Goal: Task Accomplishment & Management: Manage account settings

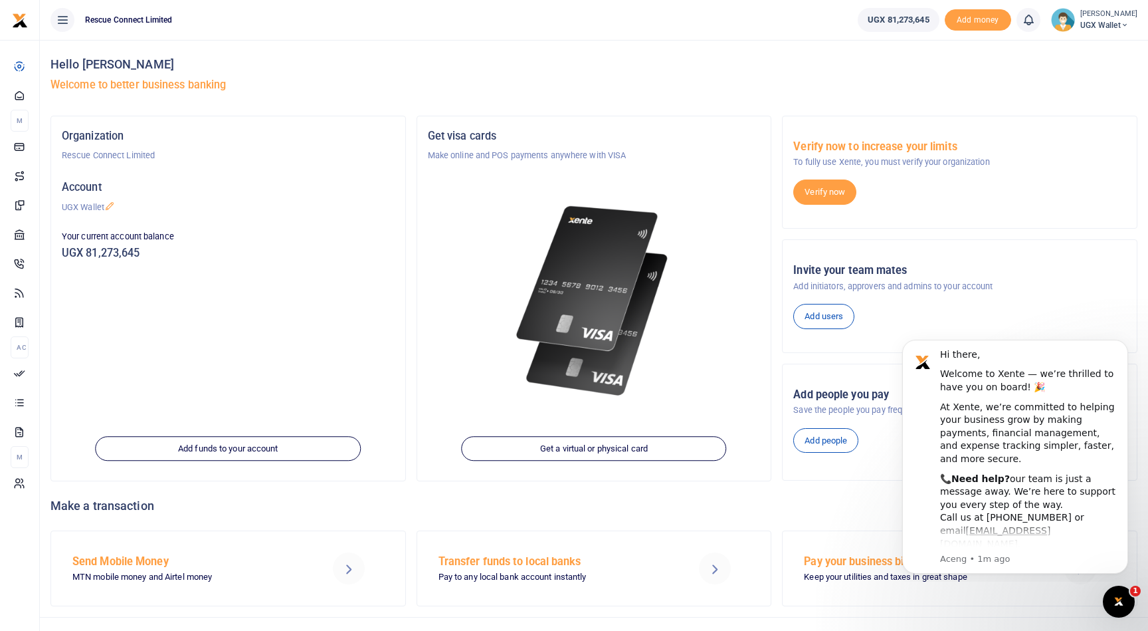
click at [67, 14] on icon at bounding box center [62, 20] width 13 height 15
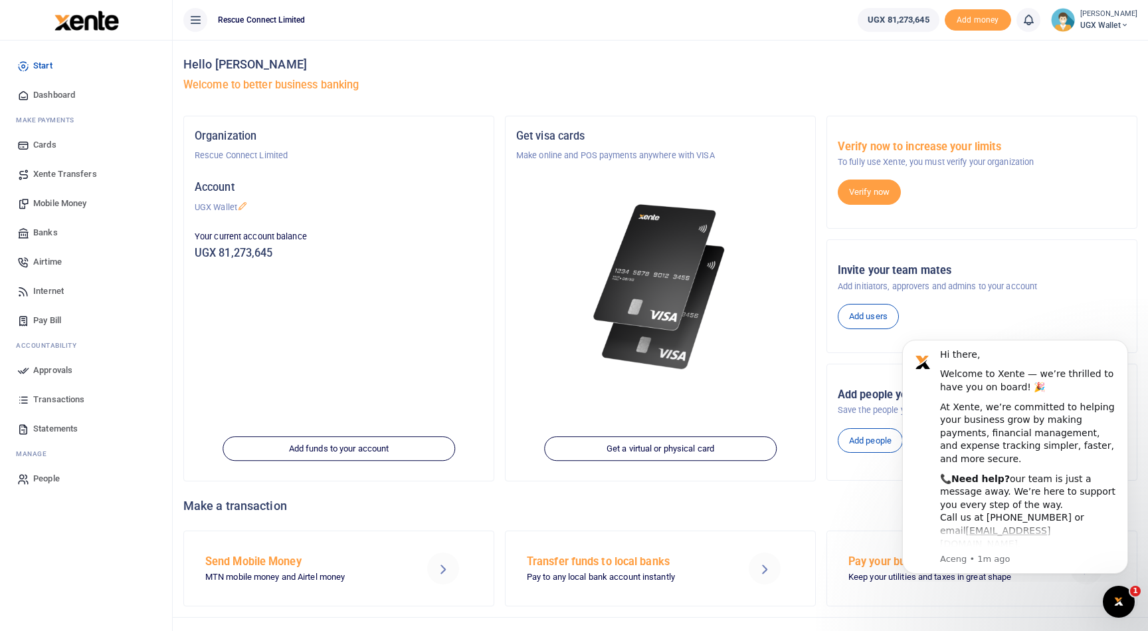
click at [60, 203] on span "Mobile Money" at bounding box center [59, 203] width 53 height 13
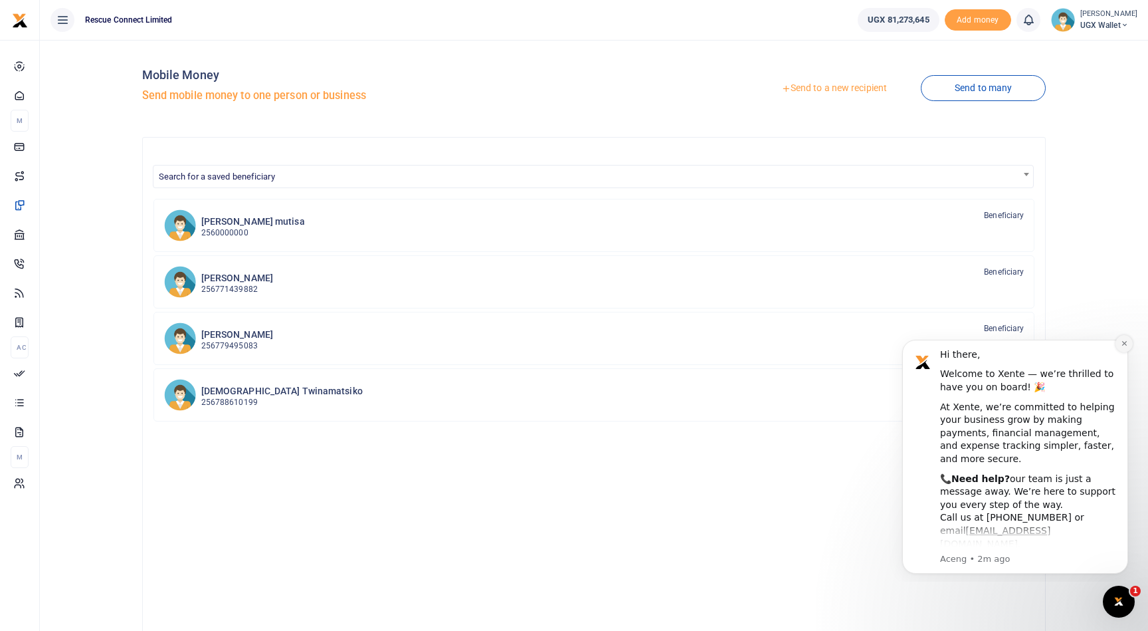
click at [1126, 340] on icon "Dismiss notification" at bounding box center [1124, 343] width 7 height 7
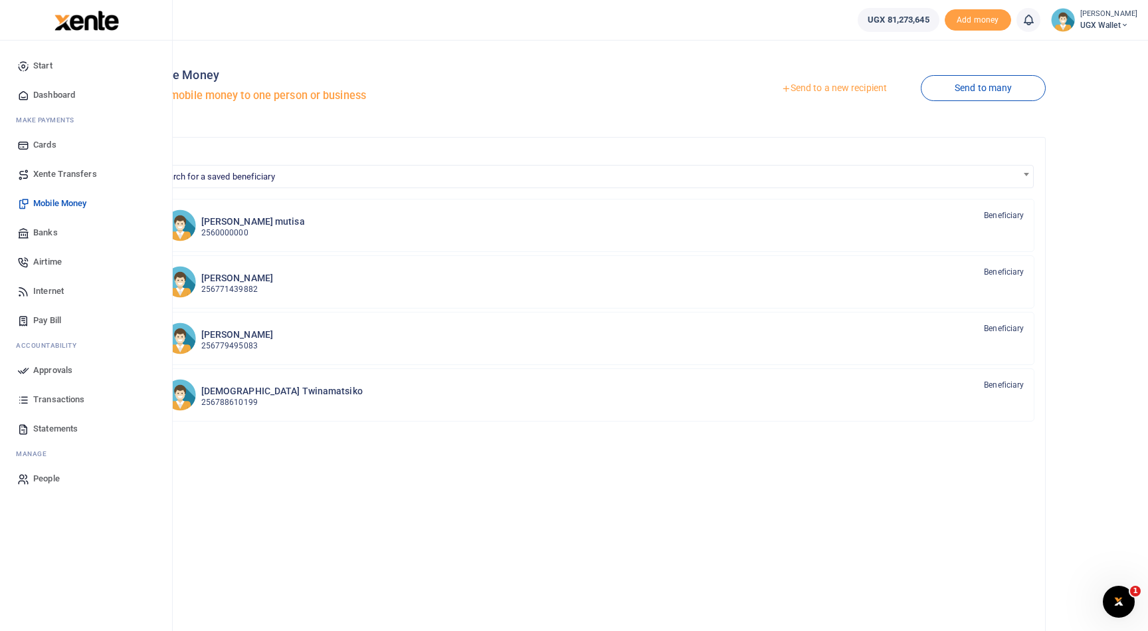
click at [82, 171] on span "Xente Transfers" at bounding box center [65, 173] width 64 height 13
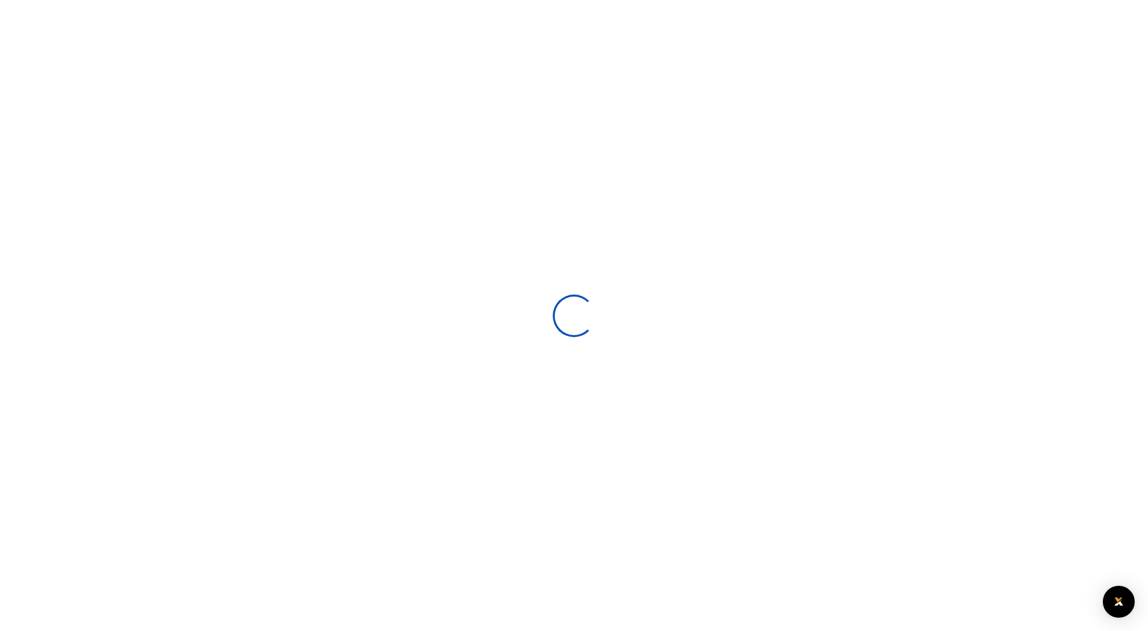
select select
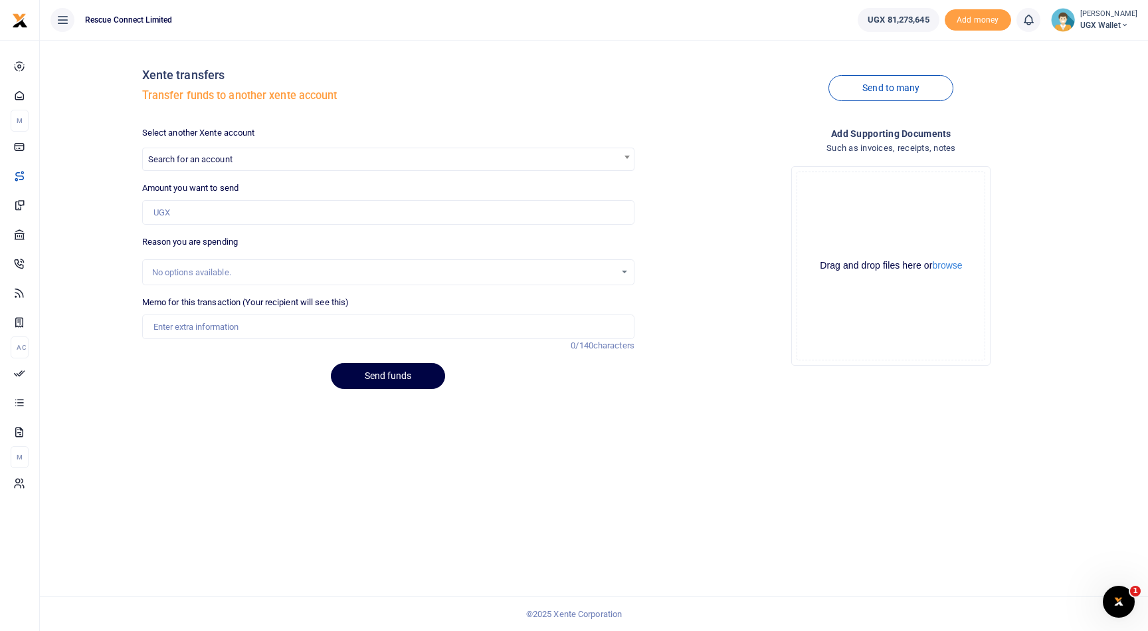
click at [296, 157] on span "Search for an account" at bounding box center [388, 158] width 491 height 21
type input "d"
click at [272, 185] on input "hanu" at bounding box center [389, 183] width 486 height 20
type input "studio"
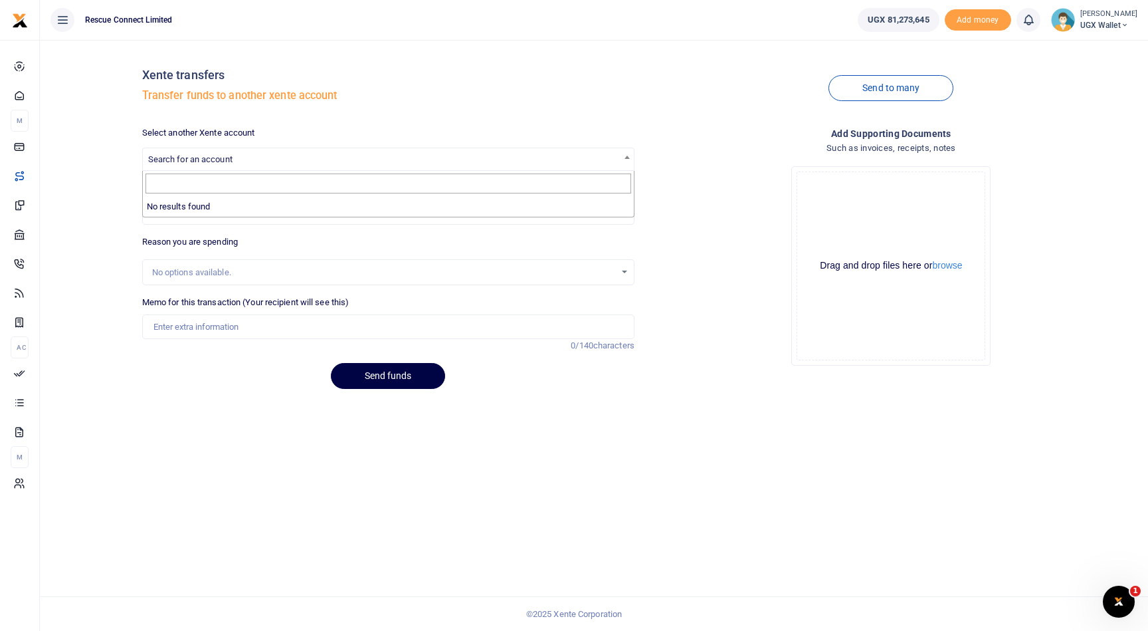
click at [476, 136] on div "Select another Xente account Search for an account" at bounding box center [388, 148] width 492 height 45
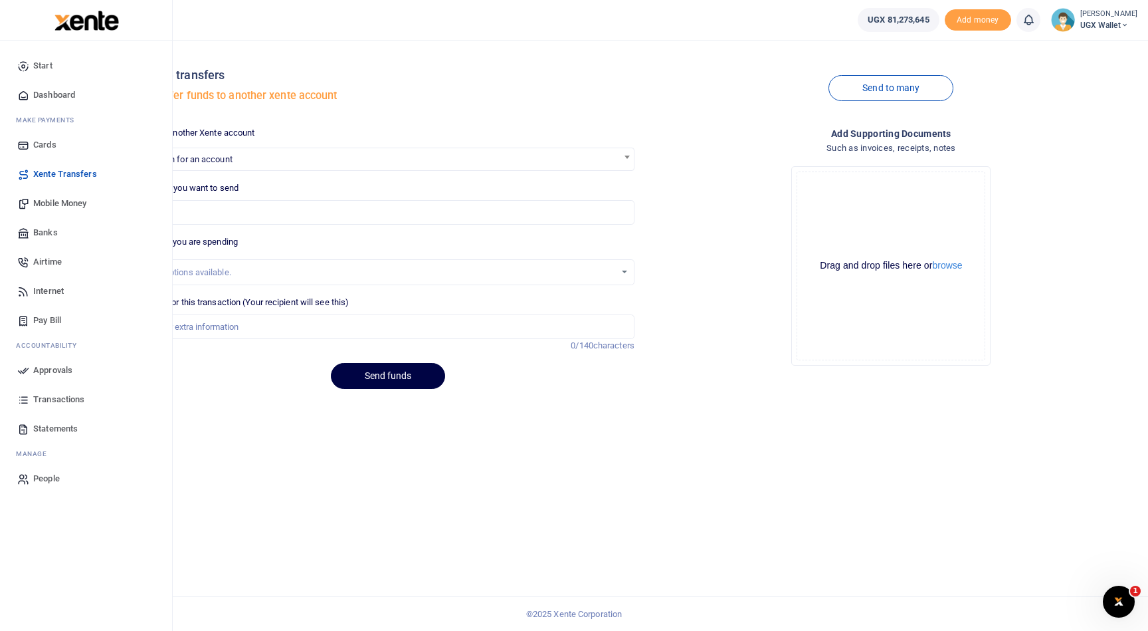
click at [67, 201] on span "Mobile Money" at bounding box center [59, 203] width 53 height 13
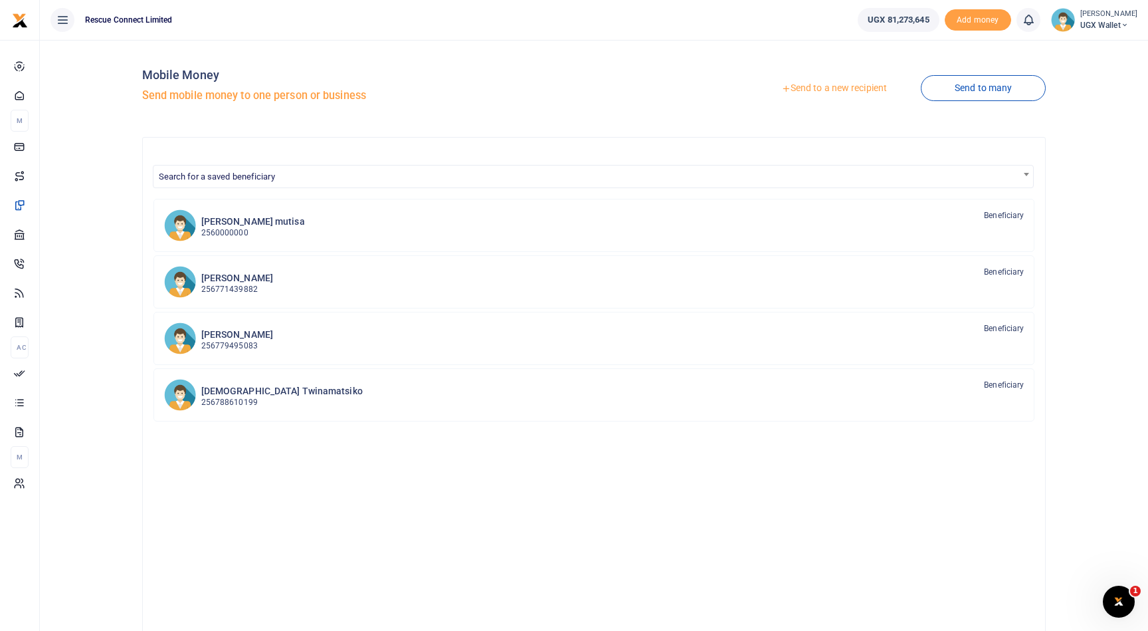
click at [861, 88] on link "Send to a new recipient" at bounding box center [834, 88] width 173 height 24
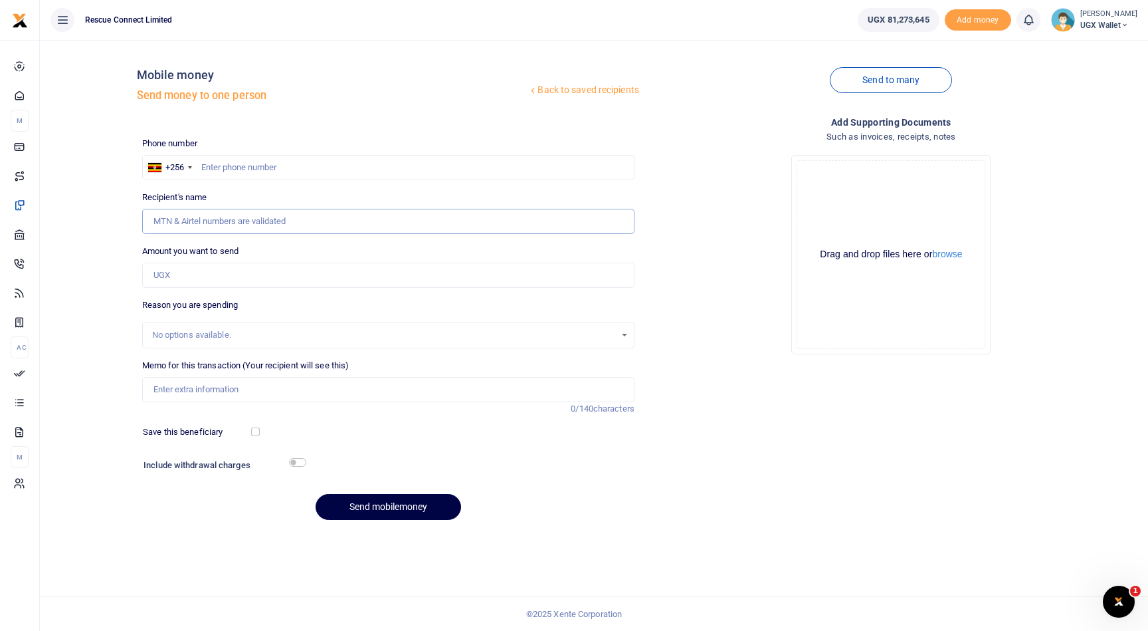
click at [217, 221] on input "Recipient's name" at bounding box center [388, 221] width 492 height 25
click at [380, 272] on input "Amount you want to send" at bounding box center [388, 274] width 492 height 25
click at [204, 279] on input "1,700,000" at bounding box center [388, 274] width 492 height 25
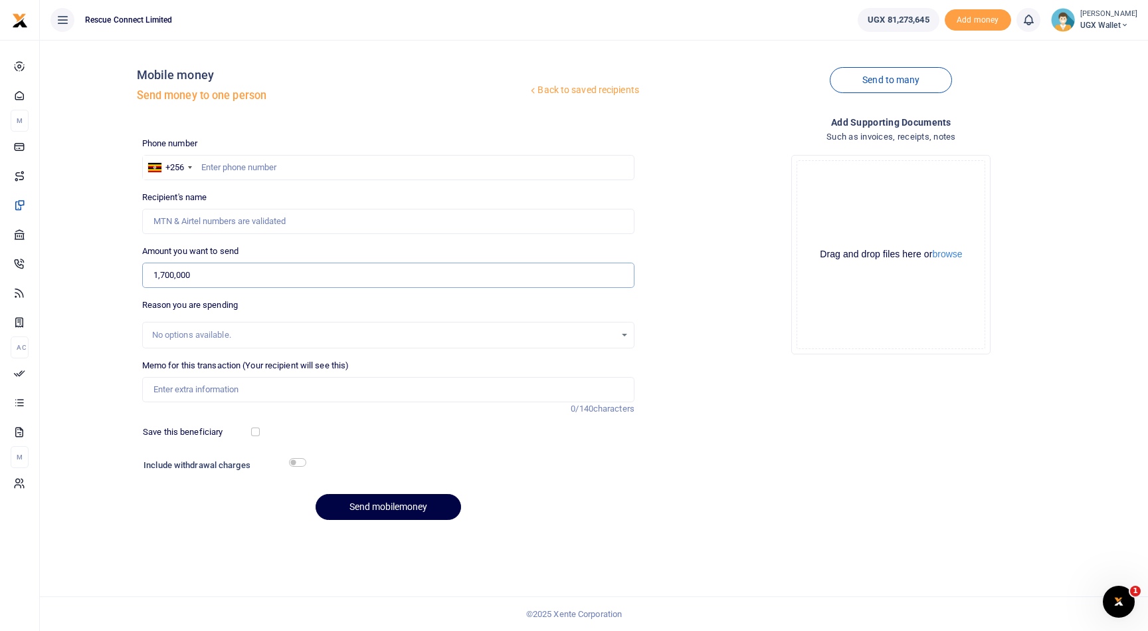
type input "1,700,000"
click at [375, 274] on input "1,700,000" at bounding box center [388, 274] width 492 height 25
click at [262, 334] on div "No options available." at bounding box center [383, 334] width 463 height 13
click at [304, 336] on div "No options available." at bounding box center [383, 334] width 463 height 13
click at [346, 341] on div "No options available." at bounding box center [383, 334] width 463 height 13
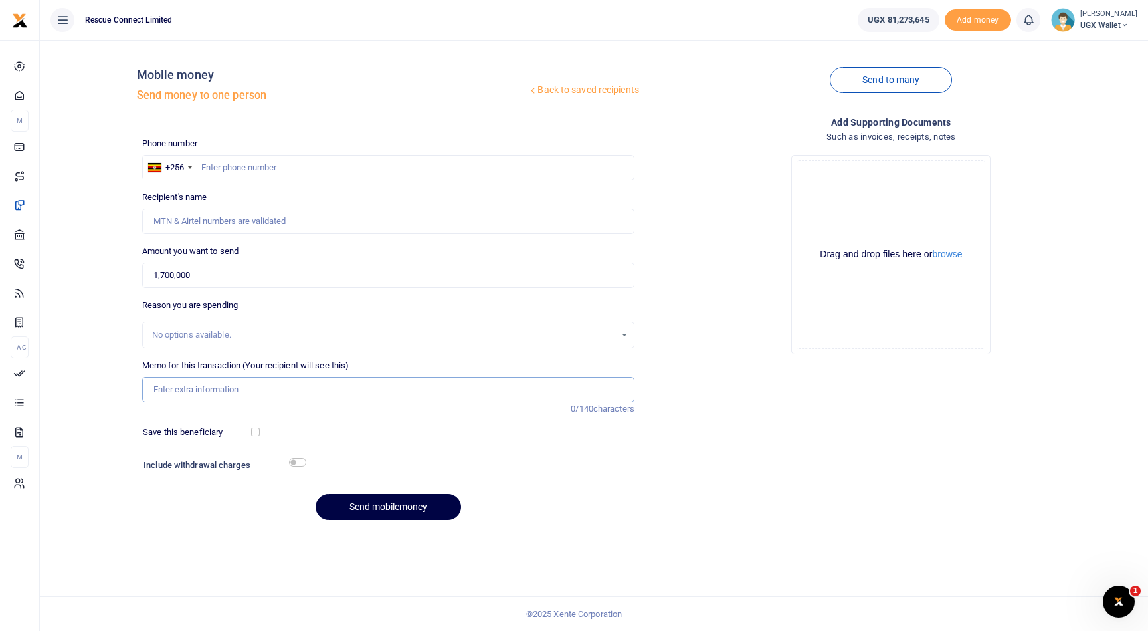
click at [271, 400] on input "Memo for this transaction (Your recipient will see this)" at bounding box center [388, 389] width 492 height 25
type input "Toward design invoice previously uploaded here"
click at [272, 175] on input "text" at bounding box center [388, 167] width 492 height 25
paste input "766918818"
type input "766918818"
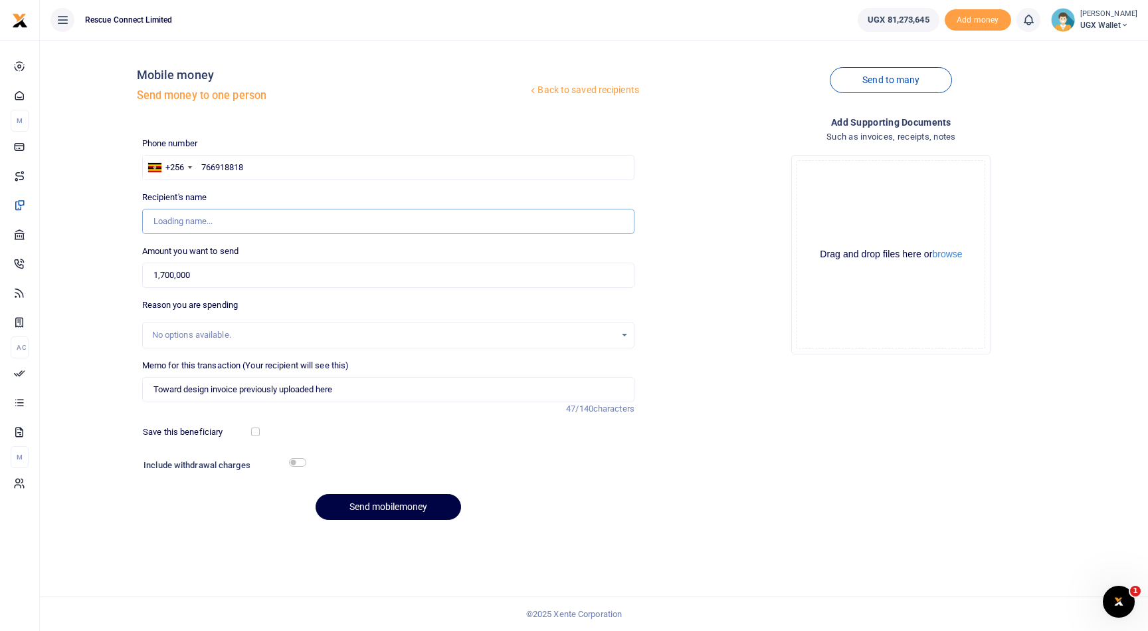
type input "Daniel Sausi Busingye"
click at [407, 511] on button "Send mobilemoney" at bounding box center [389, 507] width 146 height 26
click at [886, 21] on span "UGX 81,273,645" at bounding box center [898, 19] width 61 height 13
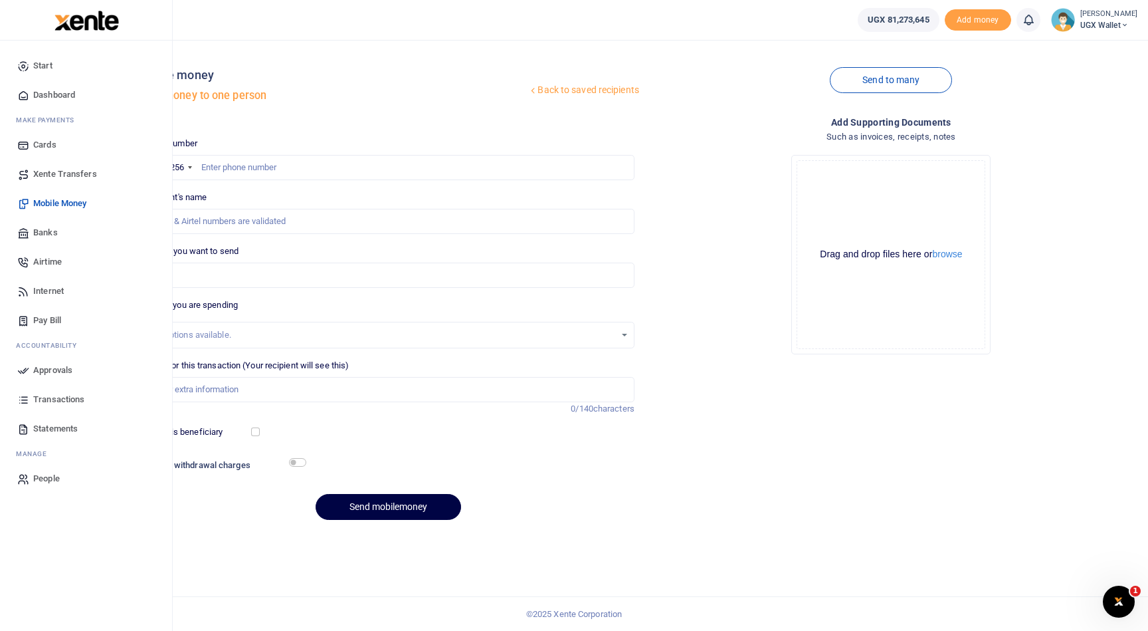
click at [70, 376] on span "Approvals" at bounding box center [52, 370] width 39 height 13
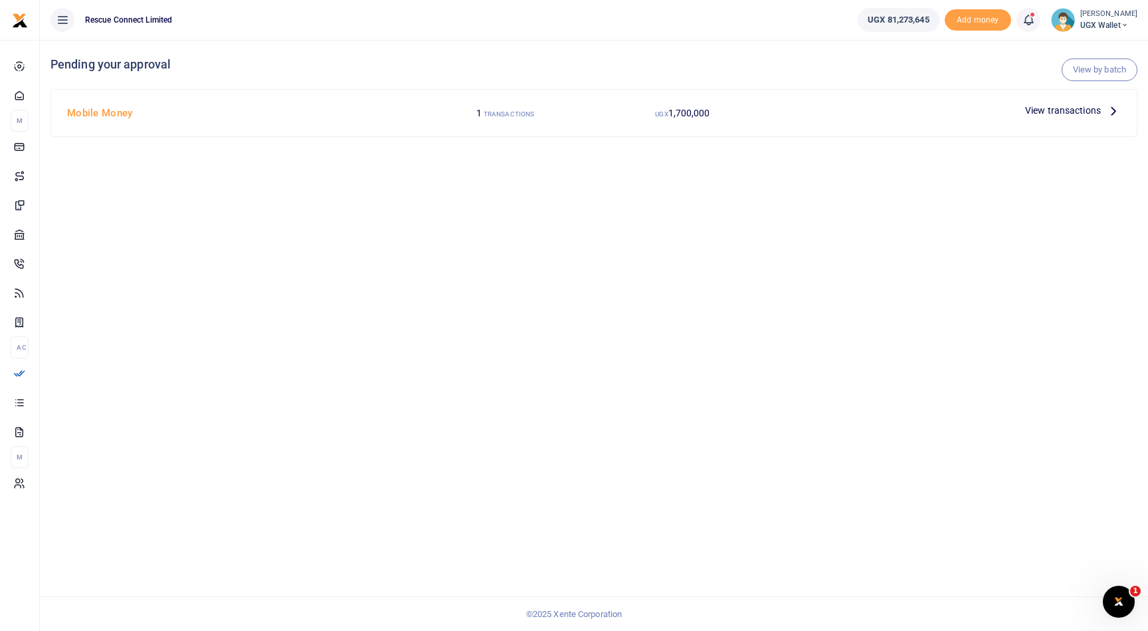
click at [1045, 112] on span "View transactions" at bounding box center [1063, 110] width 76 height 15
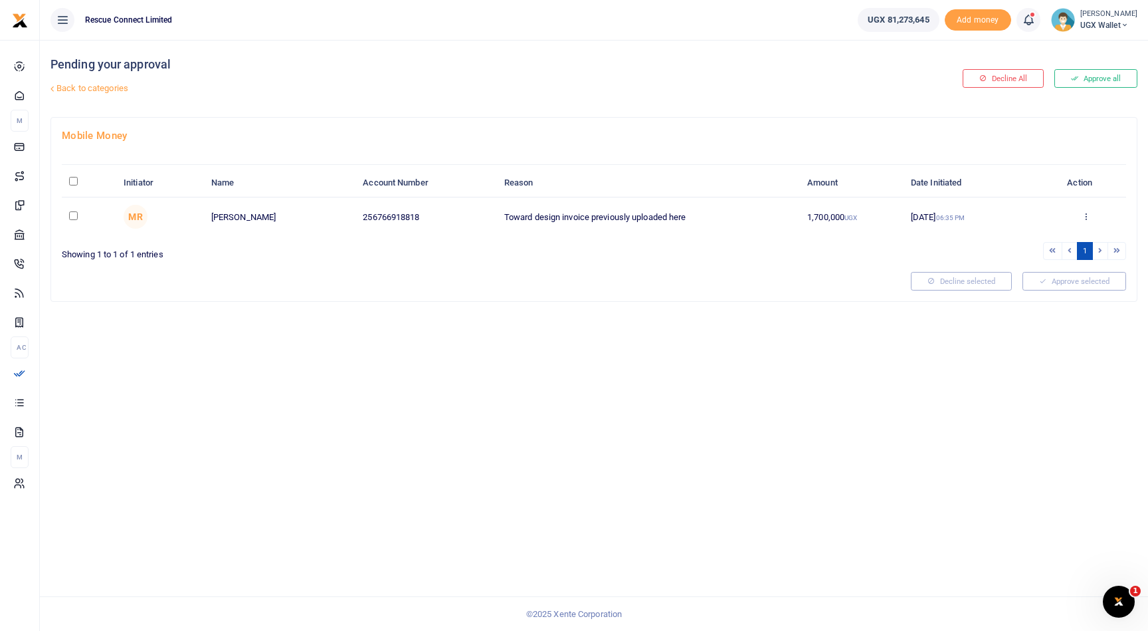
click at [75, 217] on input "checkbox" at bounding box center [73, 215] width 9 height 9
checkbox input "true"
click at [1044, 284] on button "Approve selected (1)" at bounding box center [1069, 281] width 113 height 19
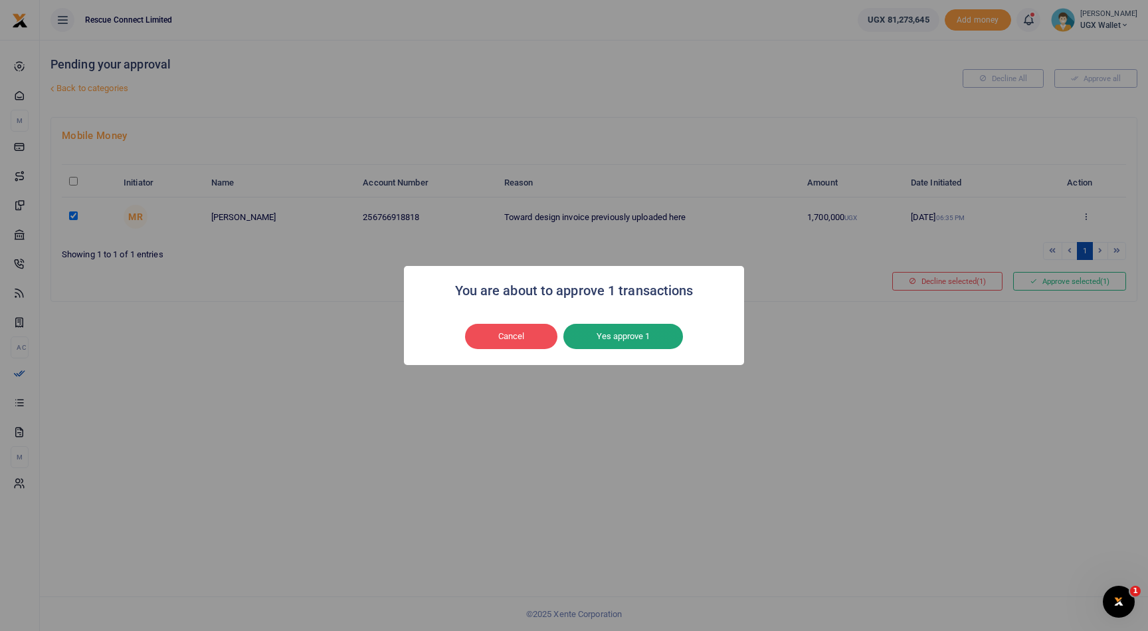
click at [650, 340] on button "Yes approve 1" at bounding box center [624, 336] width 120 height 25
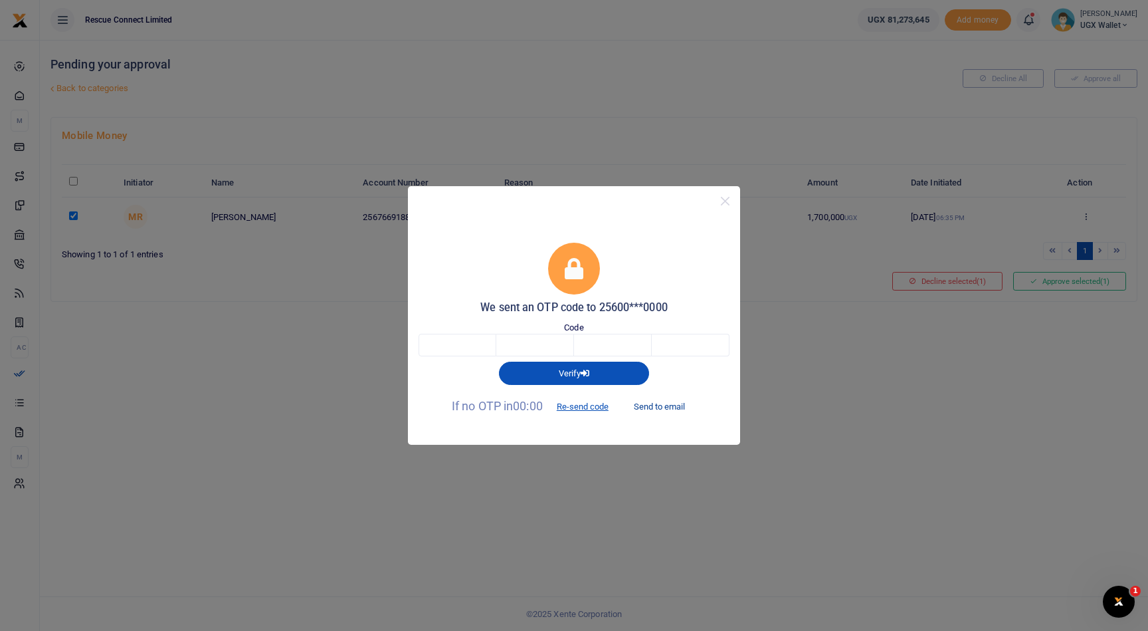
click at [675, 403] on button "Send to email" at bounding box center [660, 406] width 74 height 23
click at [467, 337] on input "text" at bounding box center [458, 345] width 78 height 23
type input "7"
type input "4"
type input "5"
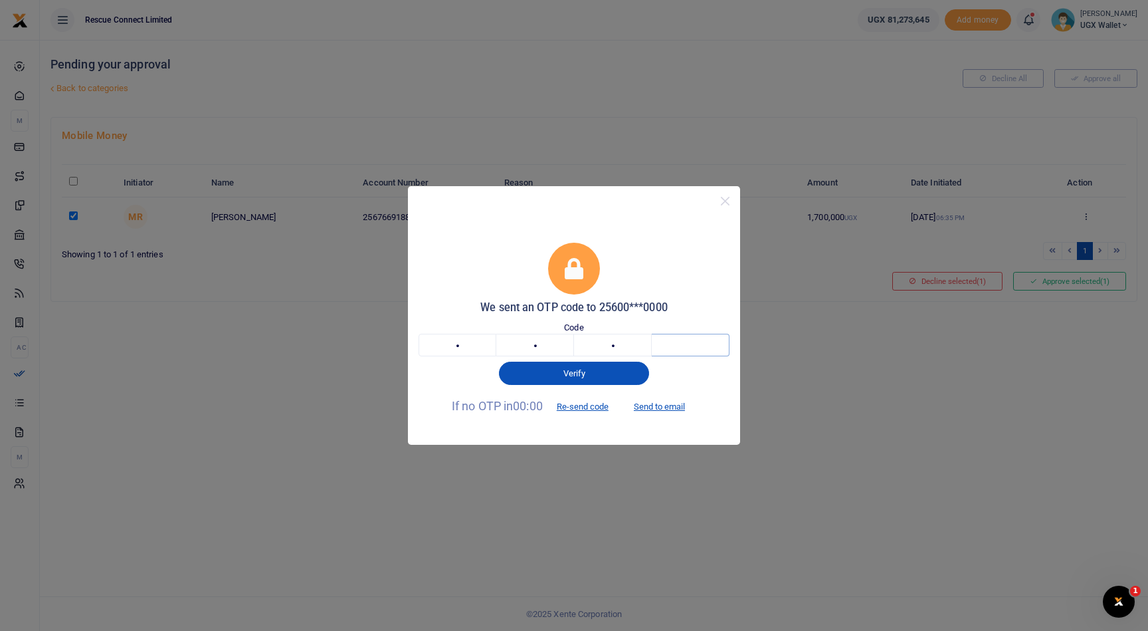
type input "1"
